Goal: Complete application form

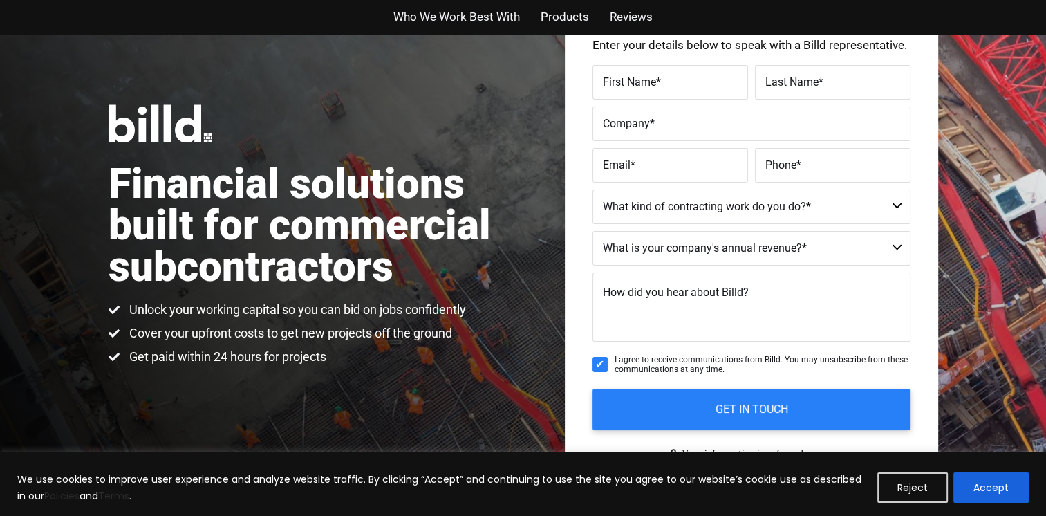
scroll to position [69, 0]
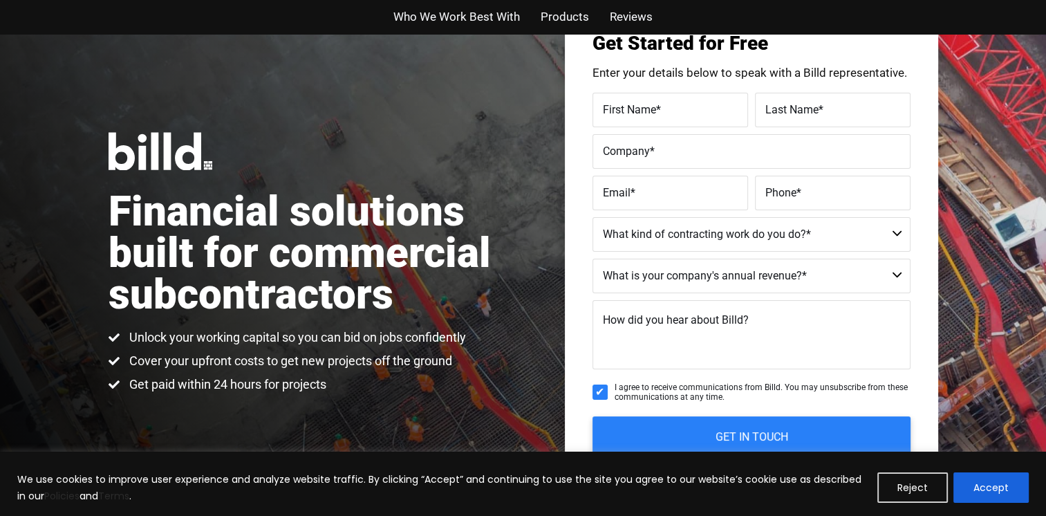
click at [642, 109] on span "First Name" at bounding box center [629, 108] width 53 height 13
click at [642, 109] on input "First Name *" at bounding box center [669, 110] width 155 height 35
type input "Abdul"
type input "Bangura"
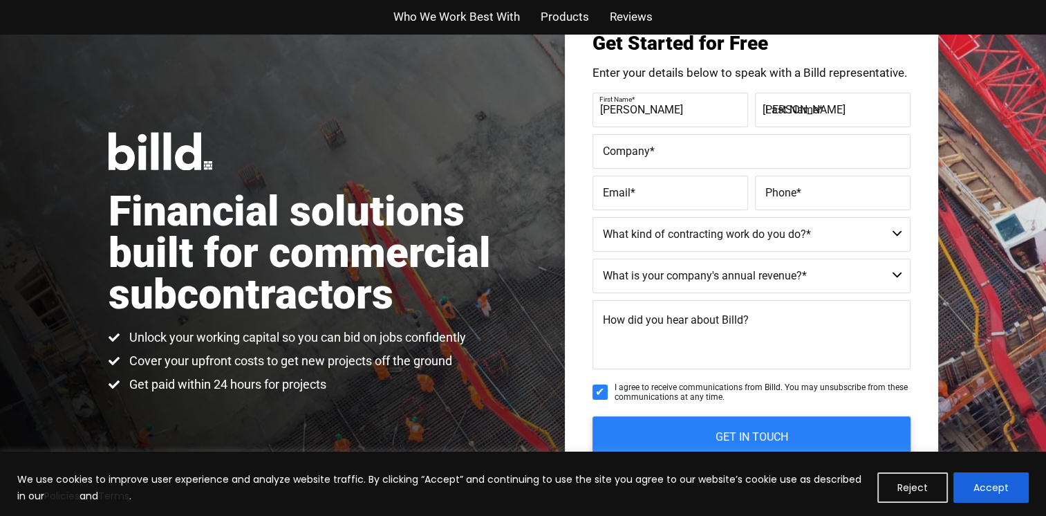
type input "Network Operations Center"
type input "yaemabangura@gmail.com"
type input "(703) 863-6788"
type textarea "internet"
type input "(703) 863-6788"
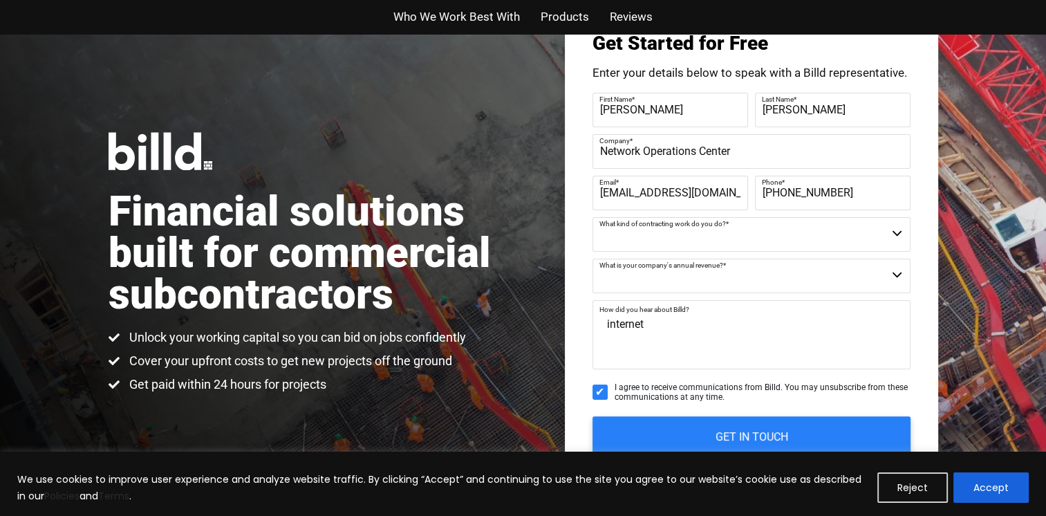
click at [738, 148] on label "Company *" at bounding box center [749, 141] width 301 height 20
click at [738, 148] on input "Network Operations Center" at bounding box center [751, 151] width 318 height 35
drag, startPoint x: 738, startPoint y: 147, endPoint x: 655, endPoint y: 135, distance: 83.7
click at [655, 135] on label "Company *" at bounding box center [749, 141] width 301 height 20
click at [655, 135] on input "Network Operations Center" at bounding box center [751, 151] width 318 height 35
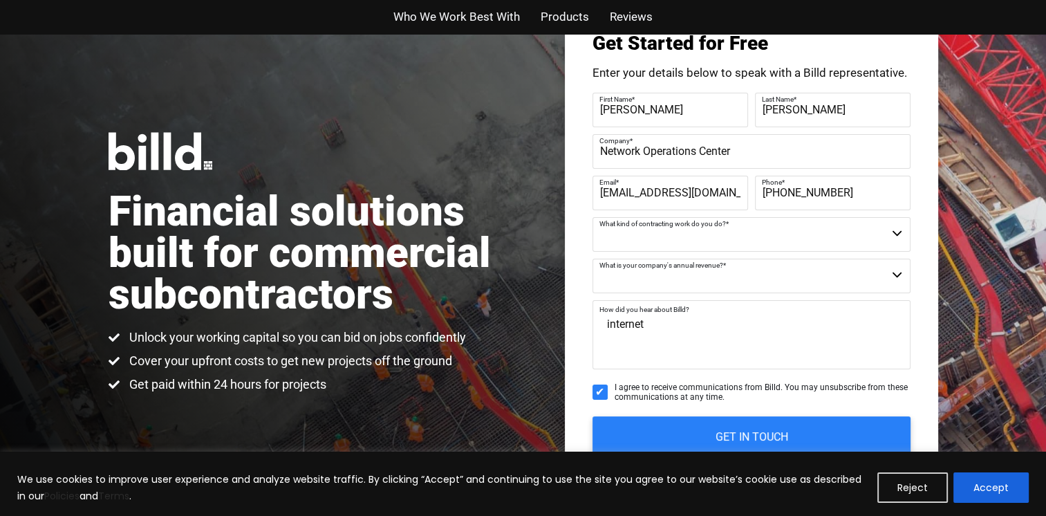
drag, startPoint x: 596, startPoint y: 150, endPoint x: 756, endPoint y: 147, distance: 159.7
click at [756, 147] on div "Company * Network Operations Center" at bounding box center [751, 151] width 318 height 35
click at [757, 147] on label "Company *" at bounding box center [751, 151] width 297 height 20
click at [757, 147] on input "Company *" at bounding box center [751, 151] width 318 height 35
type input "Bangura Telecomms Company LLC"
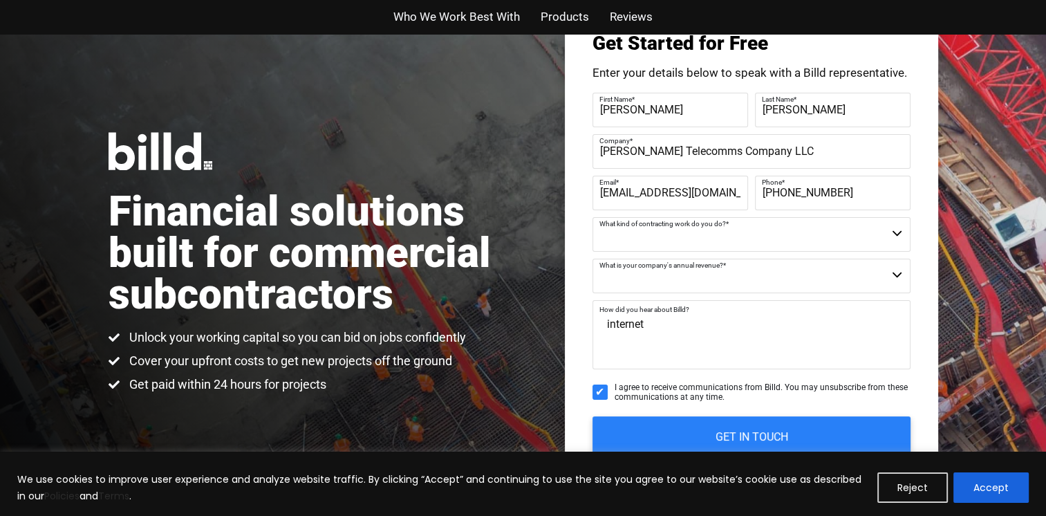
click at [898, 230] on select "Commercial Commercial and Residential Residential Not a Contractor" at bounding box center [751, 234] width 318 height 35
select select "Commercial and Residential"
click at [592, 217] on select "Commercial Commercial and Residential Residential Not a Contractor" at bounding box center [751, 234] width 318 height 35
click at [893, 272] on select "$40M + $25M - $40M $8M - $25M $4M - $8M $2M - $4M $1M - $2M Less than $1M" at bounding box center [751, 275] width 318 height 35
select select "Less than $1M"
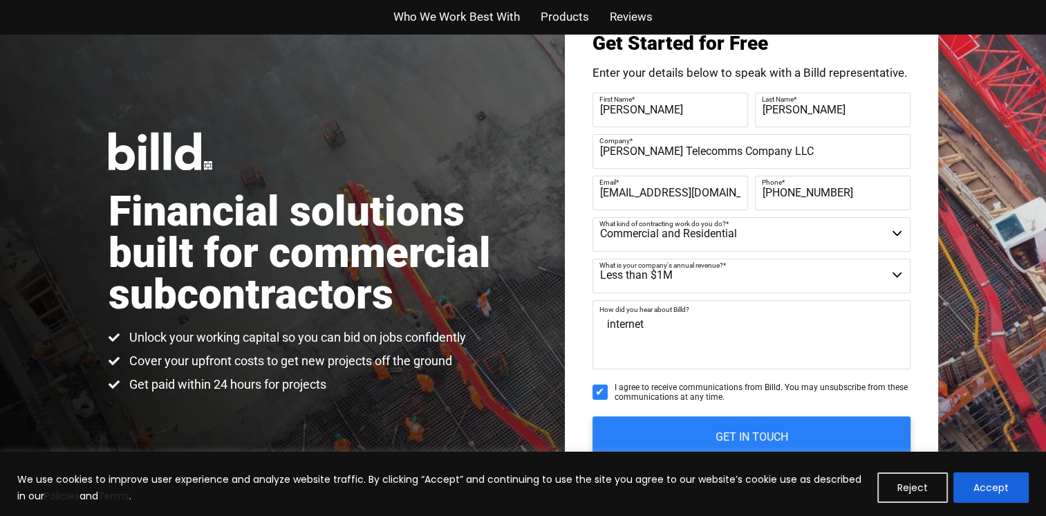
click at [592, 258] on select "$40M + $25M - $40M $8M - $25M $4M - $8M $2M - $4M $1M - $2M Less than $1M" at bounding box center [751, 275] width 318 height 35
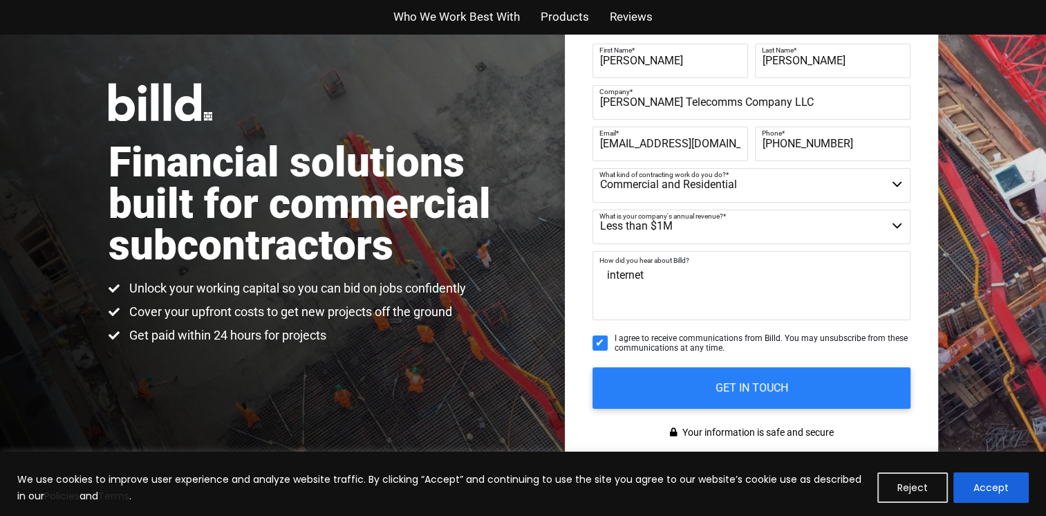
scroll to position [138, 0]
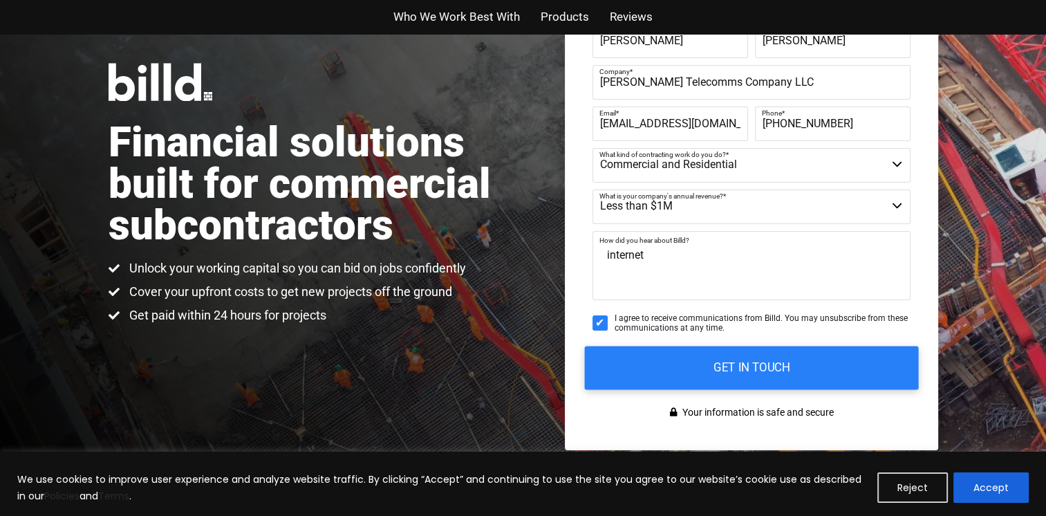
click at [766, 359] on input "GET IN TOUCH" at bounding box center [751, 368] width 334 height 44
